Goal: Task Accomplishment & Management: Manage account settings

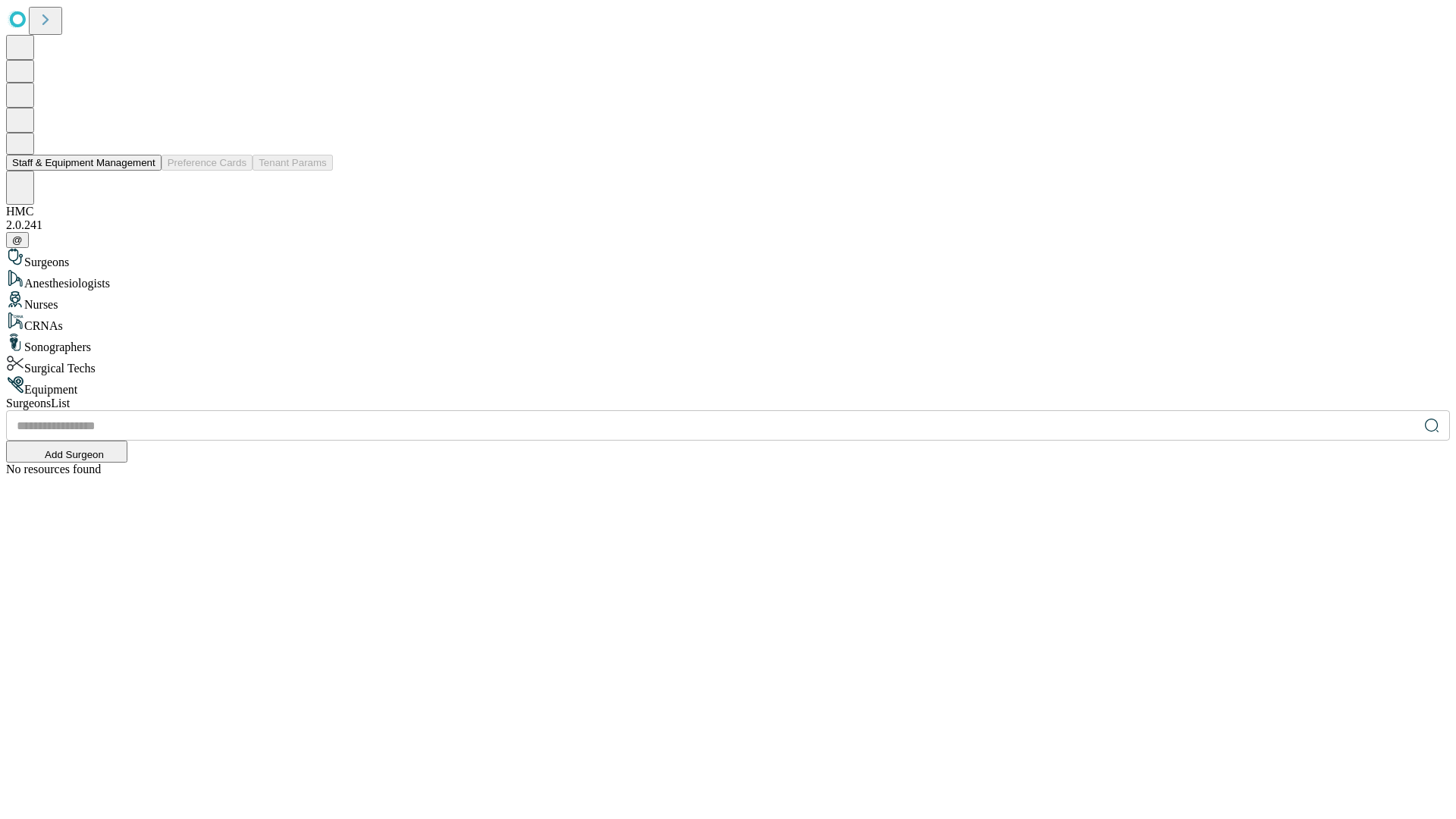
click at [145, 171] on button "Staff & Equipment Management" at bounding box center [84, 162] width 156 height 16
